Goal: Check status: Check status

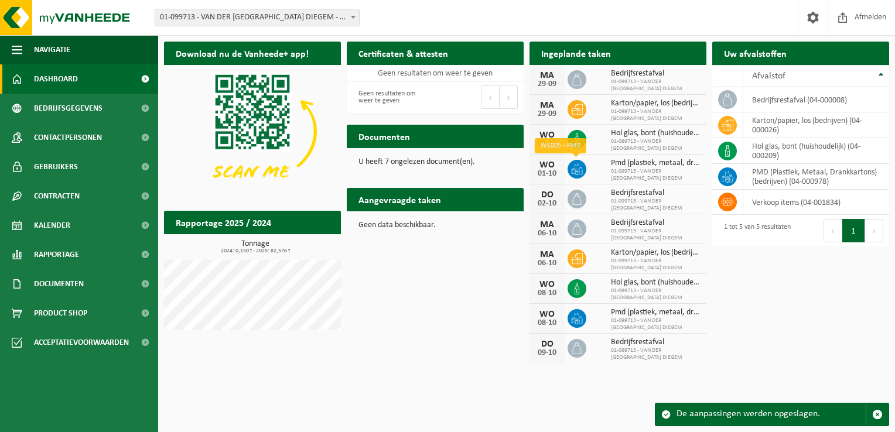
click at [578, 170] on icon at bounding box center [576, 172] width 3 height 5
click at [647, 254] on span "Karton/papier, los (bedrijven)" at bounding box center [656, 252] width 90 height 9
click at [638, 291] on span "01-099713 - VAN DER [GEOGRAPHIC_DATA] DIEGEM" at bounding box center [656, 295] width 90 height 14
click at [636, 319] on span "01-099713 - VAN DER [GEOGRAPHIC_DATA] DIEGEM" at bounding box center [656, 324] width 90 height 14
click at [580, 81] on icon at bounding box center [577, 80] width 12 height 12
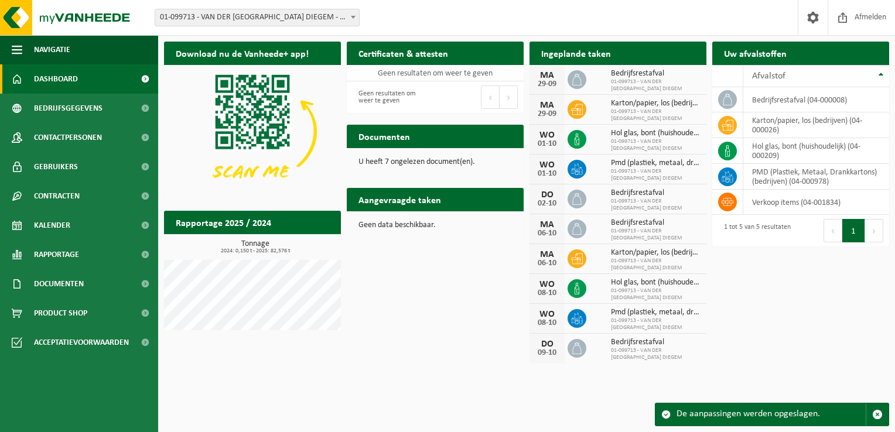
drag, startPoint x: 579, startPoint y: 81, endPoint x: 556, endPoint y: 84, distance: 23.0
click at [556, 84] on div "29-09" at bounding box center [546, 84] width 23 height 8
click at [48, 226] on span "Kalender" at bounding box center [52, 225] width 36 height 29
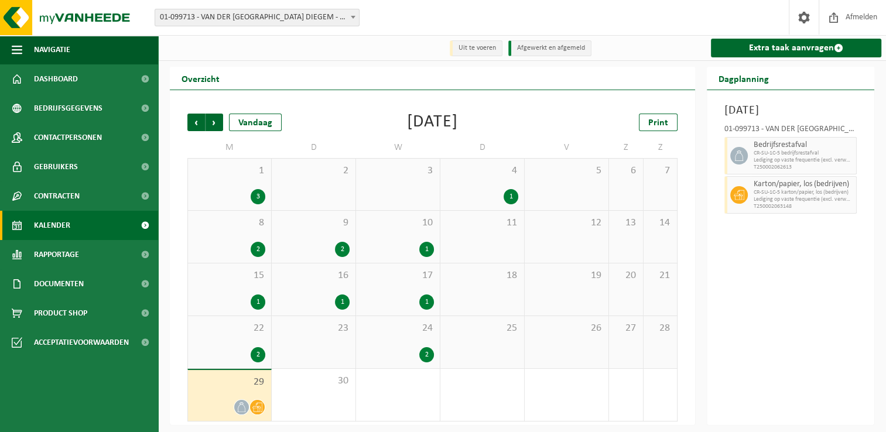
scroll to position [2, 0]
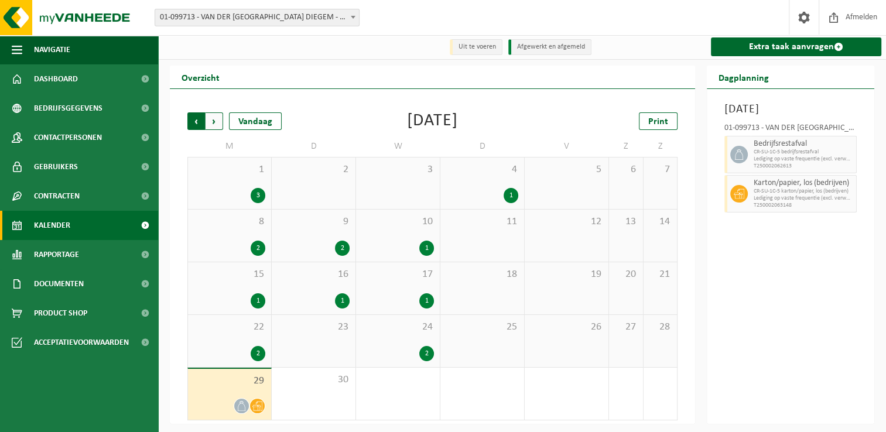
click at [216, 120] on span "Volgende" at bounding box center [215, 121] width 18 height 18
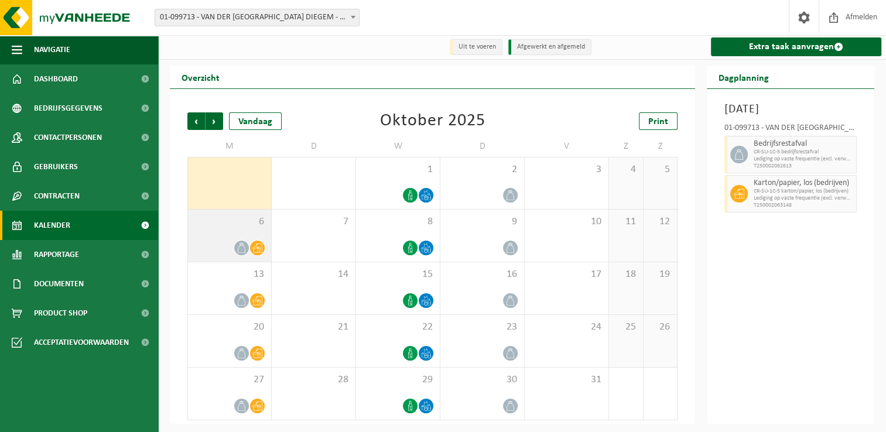
click at [255, 250] on icon at bounding box center [257, 248] width 10 height 10
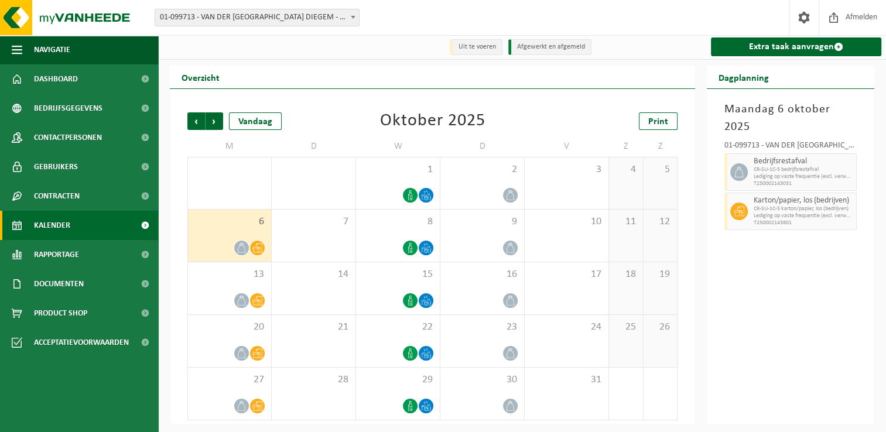
drag, startPoint x: 256, startPoint y: 250, endPoint x: 237, endPoint y: 248, distance: 18.9
click at [237, 248] on icon at bounding box center [242, 248] width 10 height 10
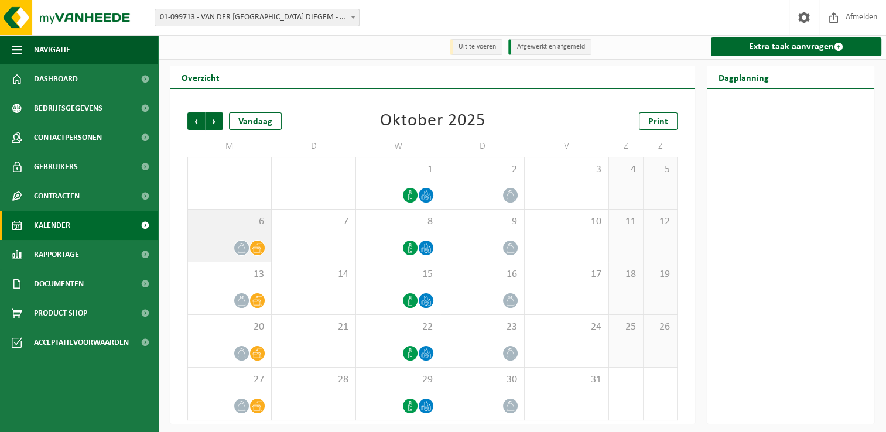
click at [257, 252] on icon at bounding box center [257, 248] width 10 height 10
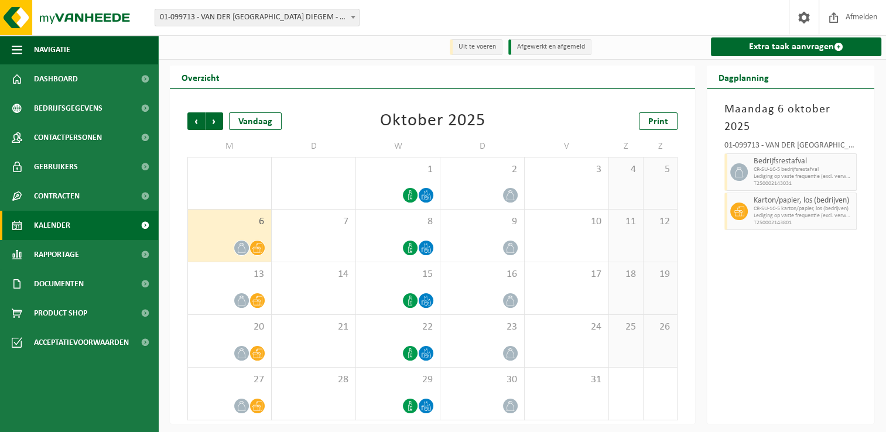
click at [750, 327] on div "Maandag 6 oktober 2025 01-099713 - VAN DER VALK HOTEL BRUSSEL AIRPORT DIEGEM - …" at bounding box center [791, 256] width 168 height 335
